Goal: Navigation & Orientation: Find specific page/section

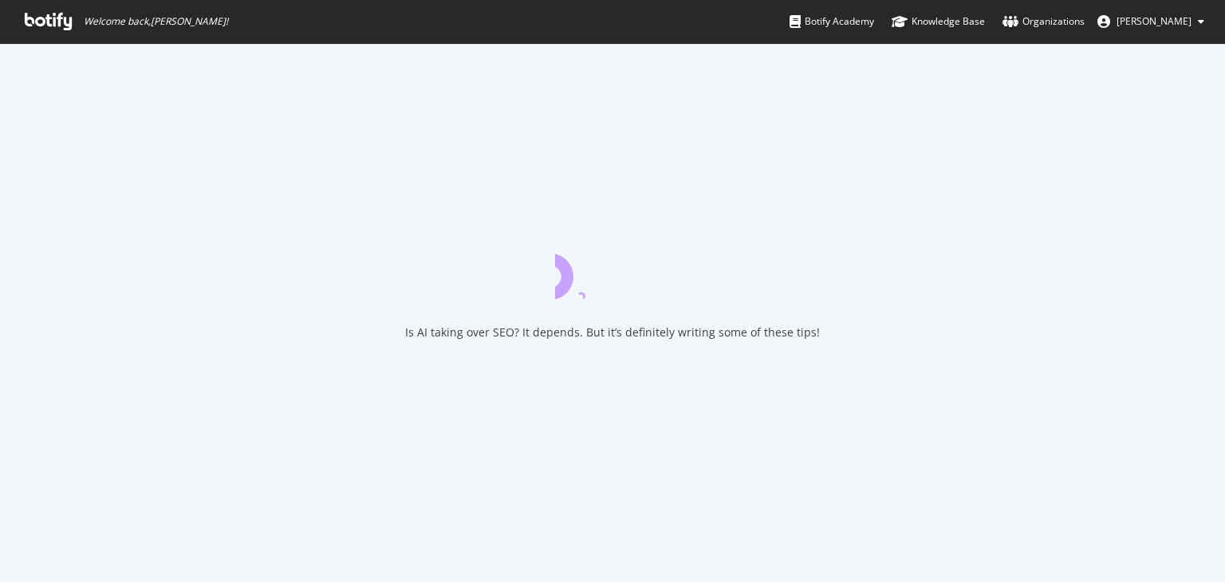
click at [49, 22] on icon at bounding box center [48, 22] width 47 height 18
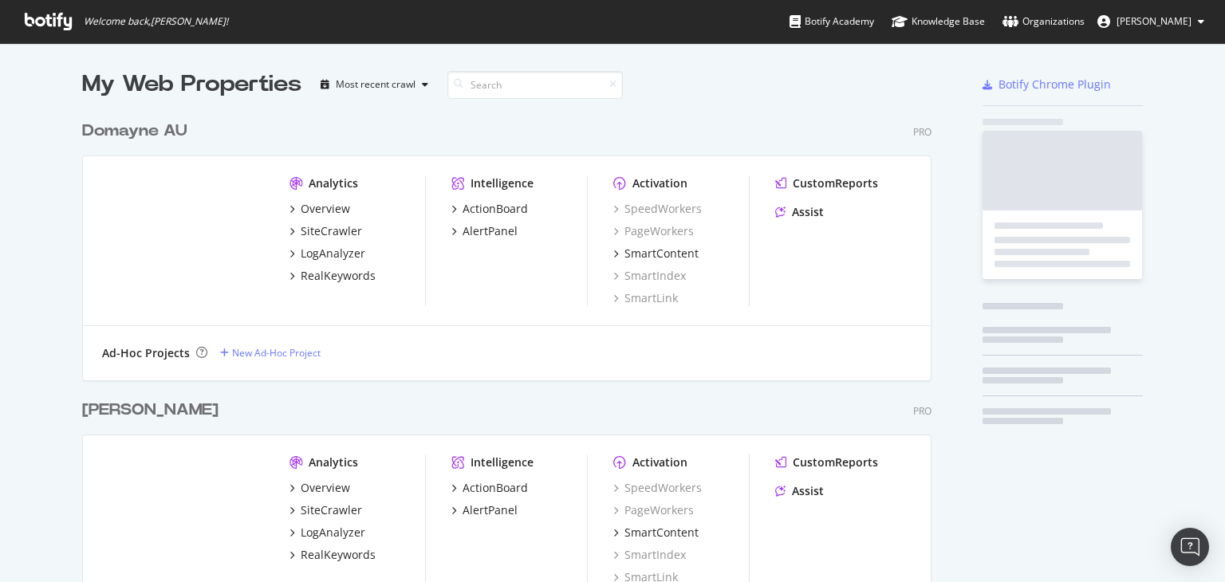
scroll to position [892, 850]
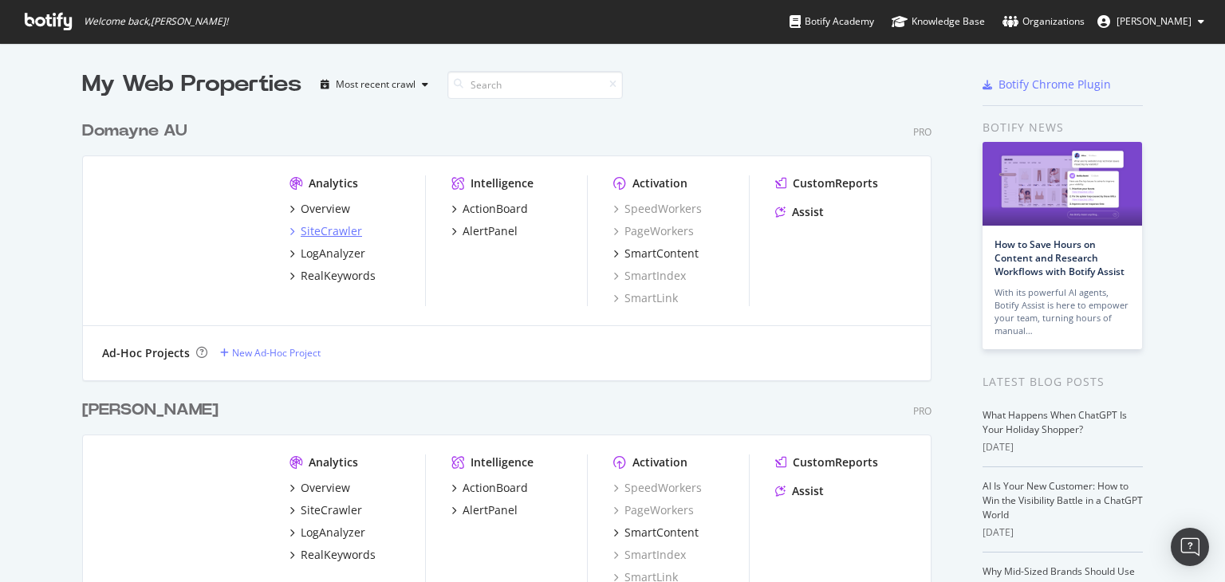
click at [323, 230] on div "SiteCrawler" at bounding box center [331, 231] width 61 height 16
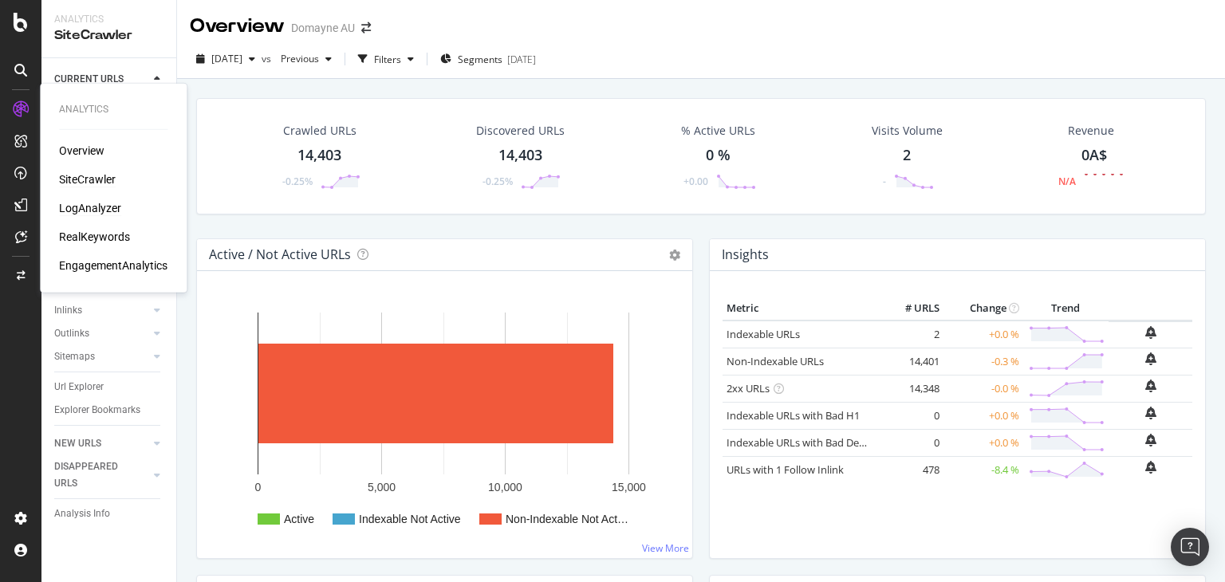
click at [116, 215] on div "LogAnalyzer" at bounding box center [90, 208] width 62 height 16
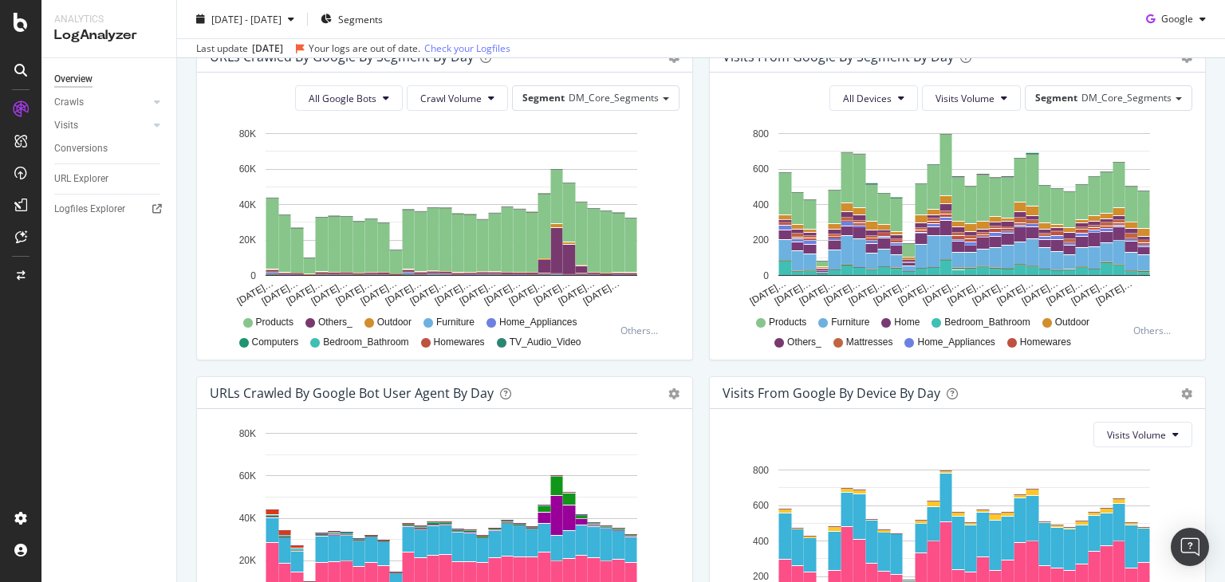
scroll to position [564, 0]
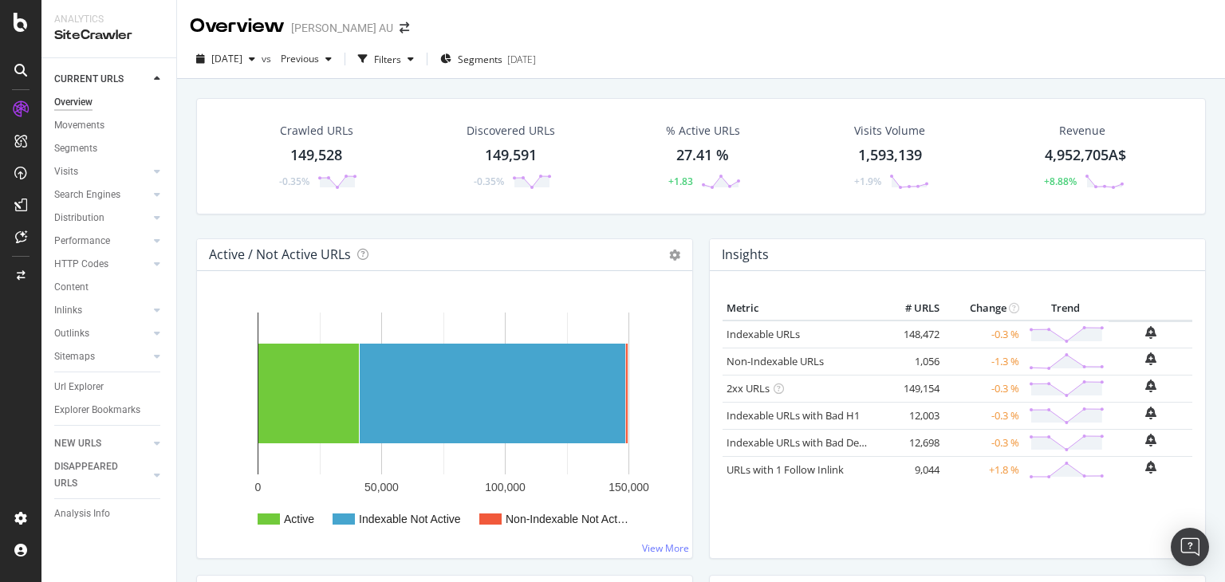
scroll to position [478, 0]
